Goal: Information Seeking & Learning: Learn about a topic

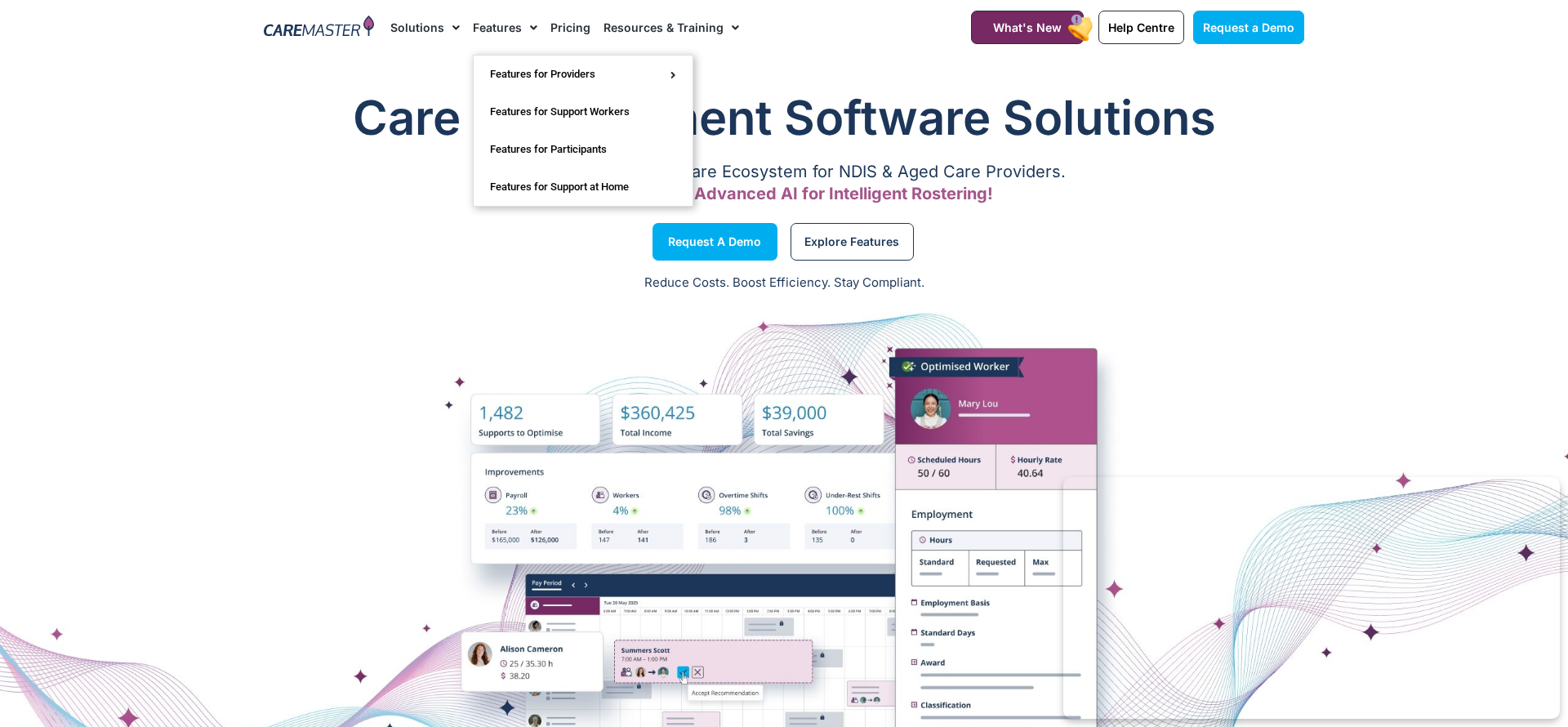
click at [505, 28] on link "Features" at bounding box center [504, 27] width 65 height 54
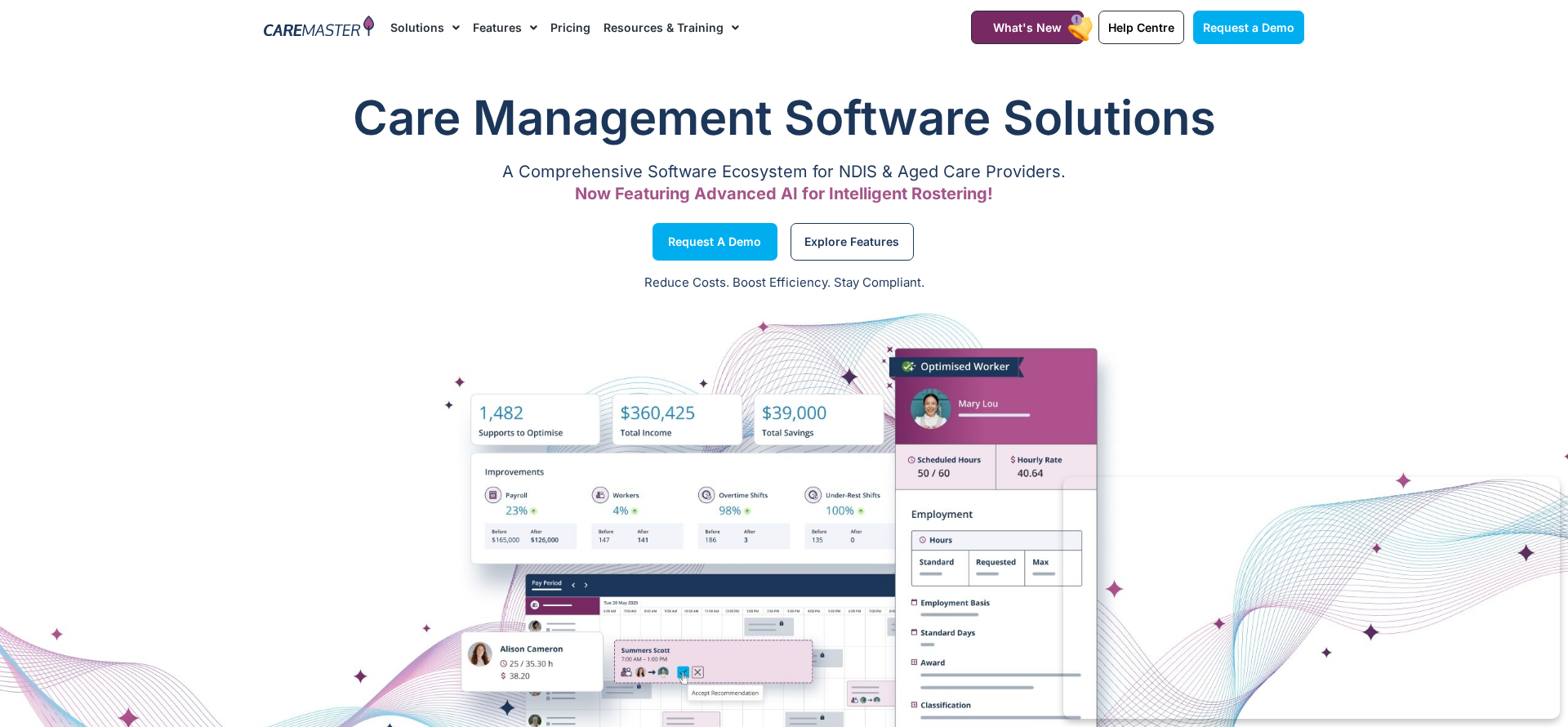
click at [568, 27] on link "Pricing" at bounding box center [570, 27] width 40 height 54
